Goal: Browse casually

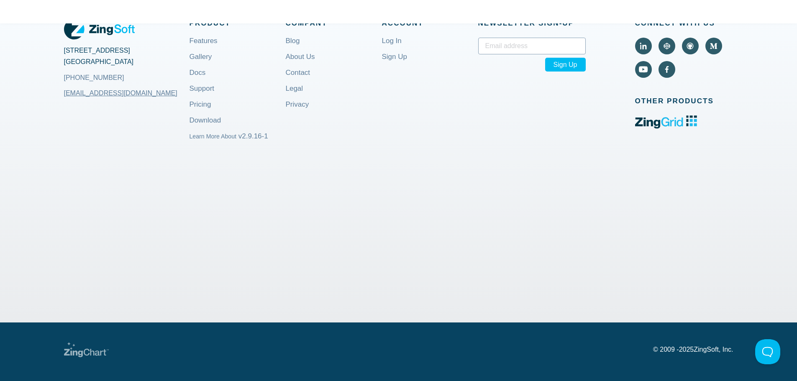
scroll to position [3229, 0]
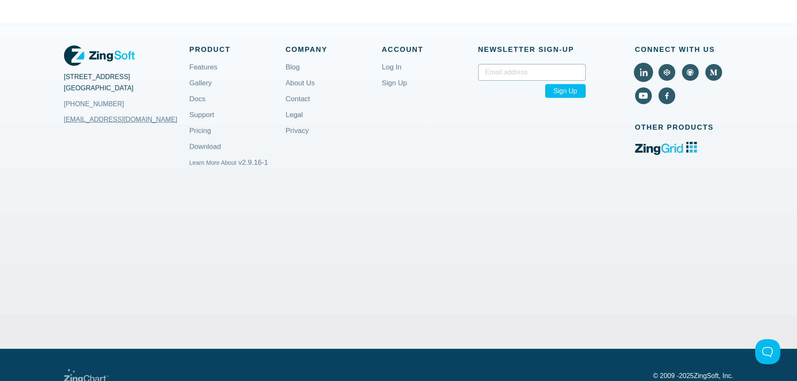
click at [644, 72] on use "Visit ZingChart on LinkedIn (external)." at bounding box center [644, 73] width 8 height 8
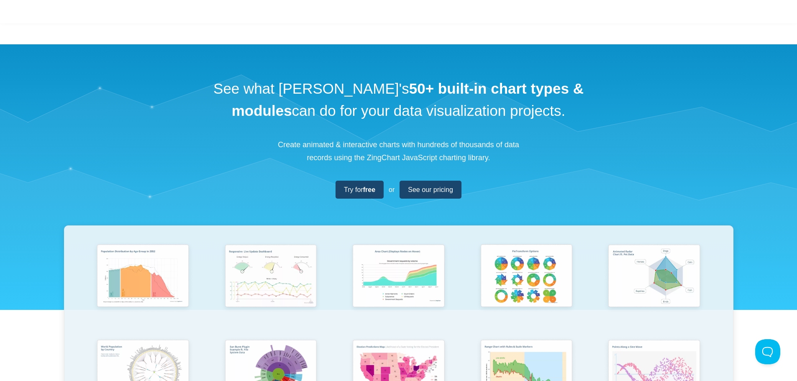
click at [222, 75] on div "See what [PERSON_NAME]'s 50+ built-in chart types & modules can do for your dat…" at bounding box center [398, 300] width 797 height 512
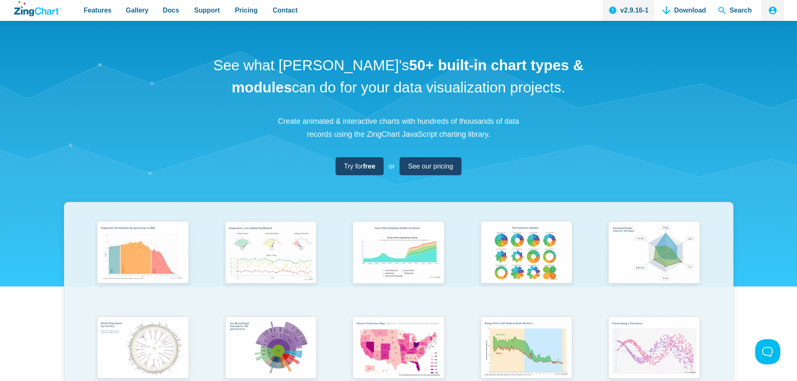
click at [33, 8] on icon "ZingChart Logo. Click to return to the homepage" at bounding box center [37, 8] width 47 height 15
